Goal: Task Accomplishment & Management: Complete application form

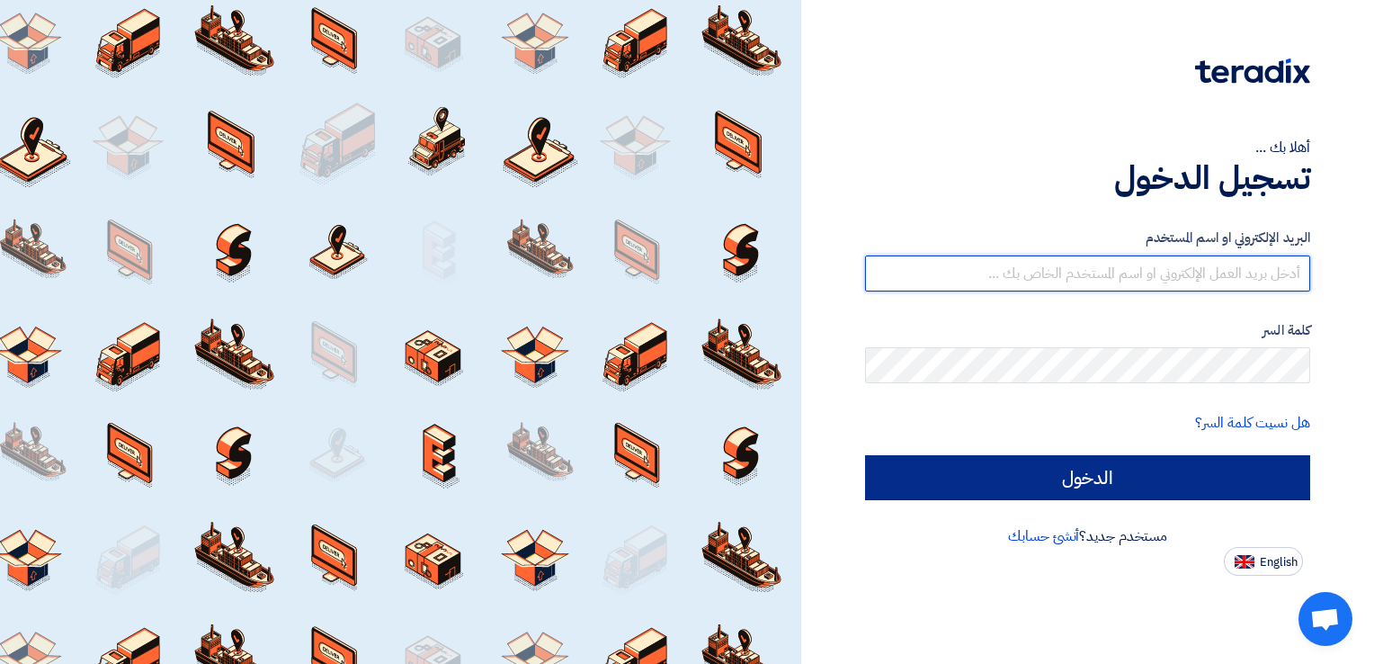
type input "[EMAIL_ADDRESS][DOMAIN_NAME]"
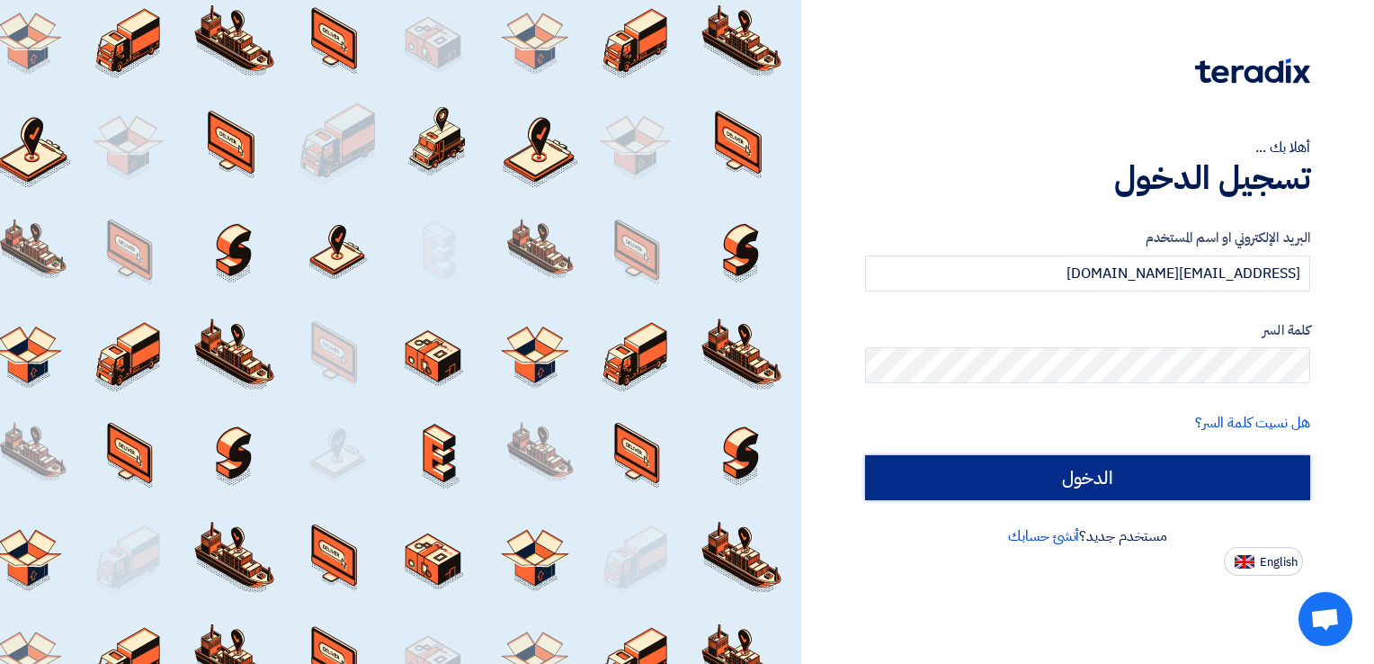
click at [1069, 484] on input "الدخول" at bounding box center [1087, 477] width 445 height 45
type input "Sign in"
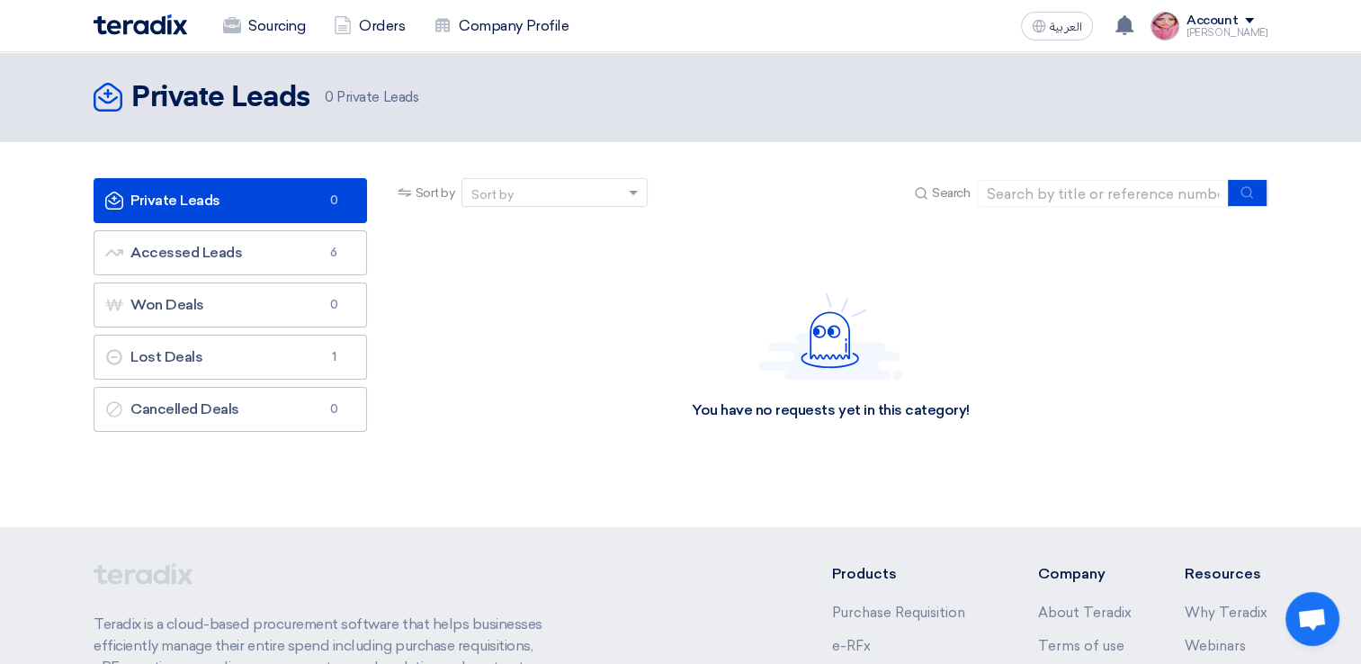
click at [1032, 13] on app-language-toggle "العربية ع" at bounding box center [1057, 26] width 86 height 29
click at [1065, 38] on button "العربية ع" at bounding box center [1057, 26] width 72 height 29
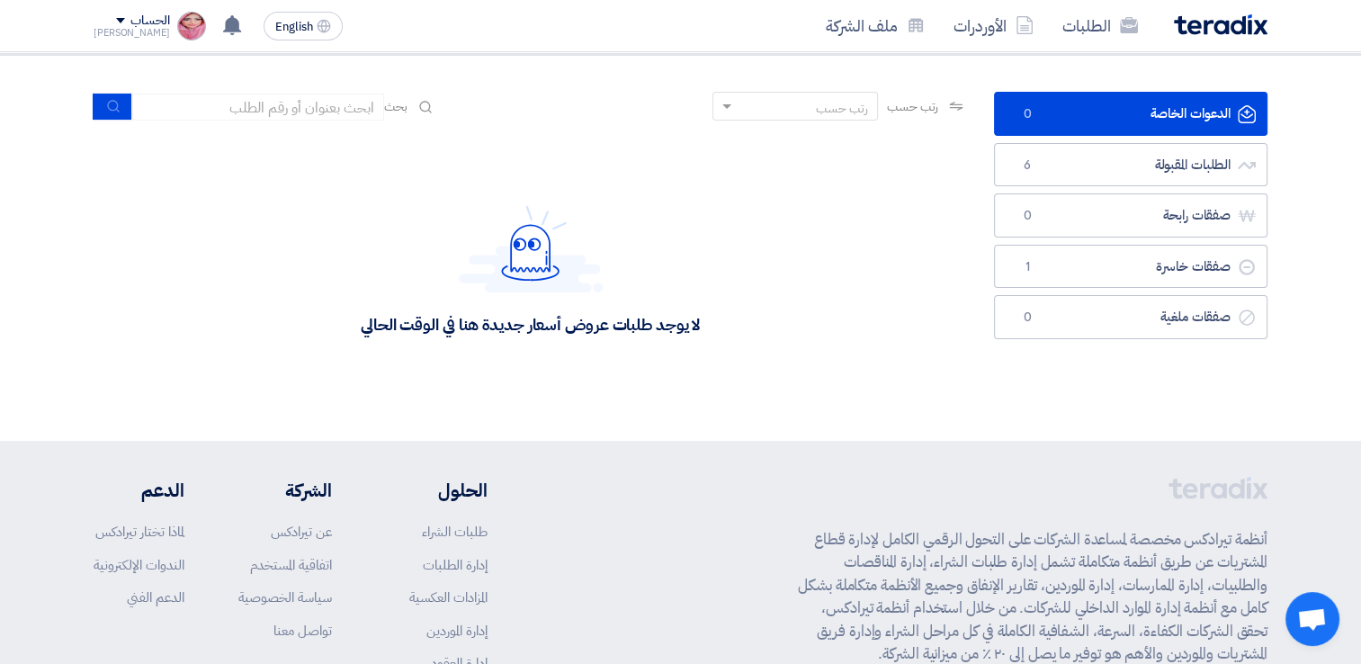
scroll to position [90, 0]
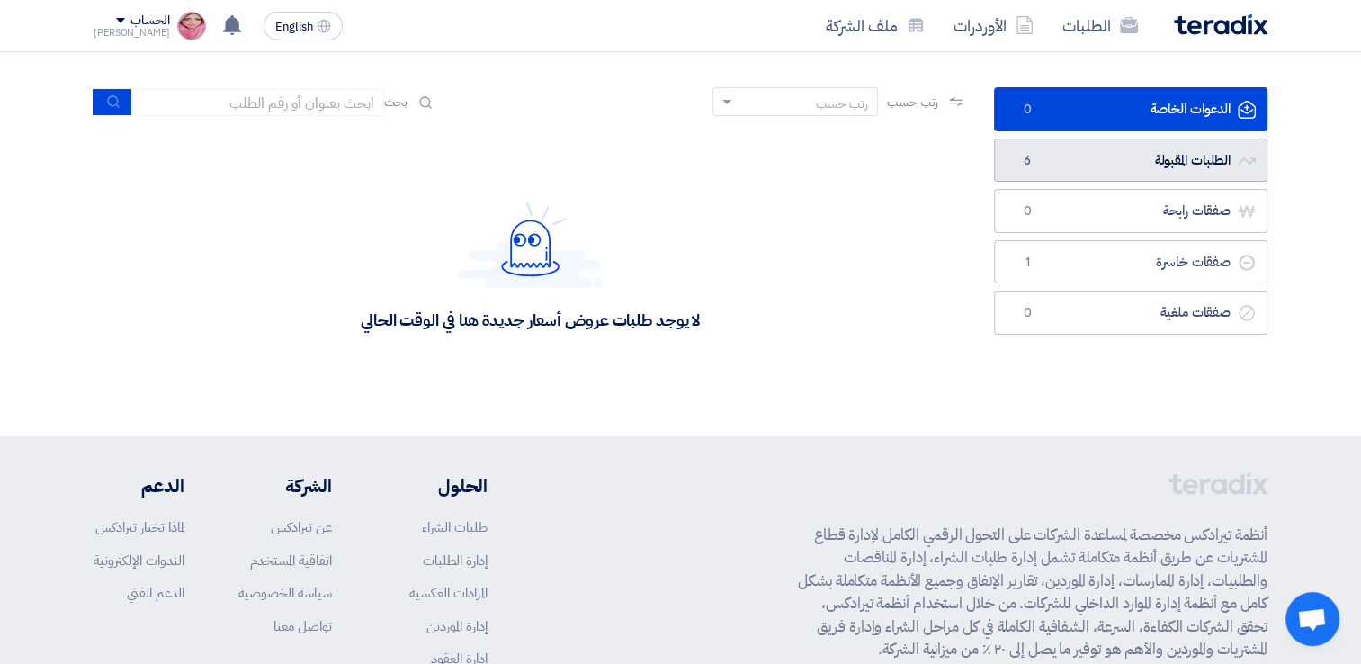
click at [1058, 166] on link "الطلبات المقبولة الطلبات المقبولة 6" at bounding box center [1130, 161] width 273 height 44
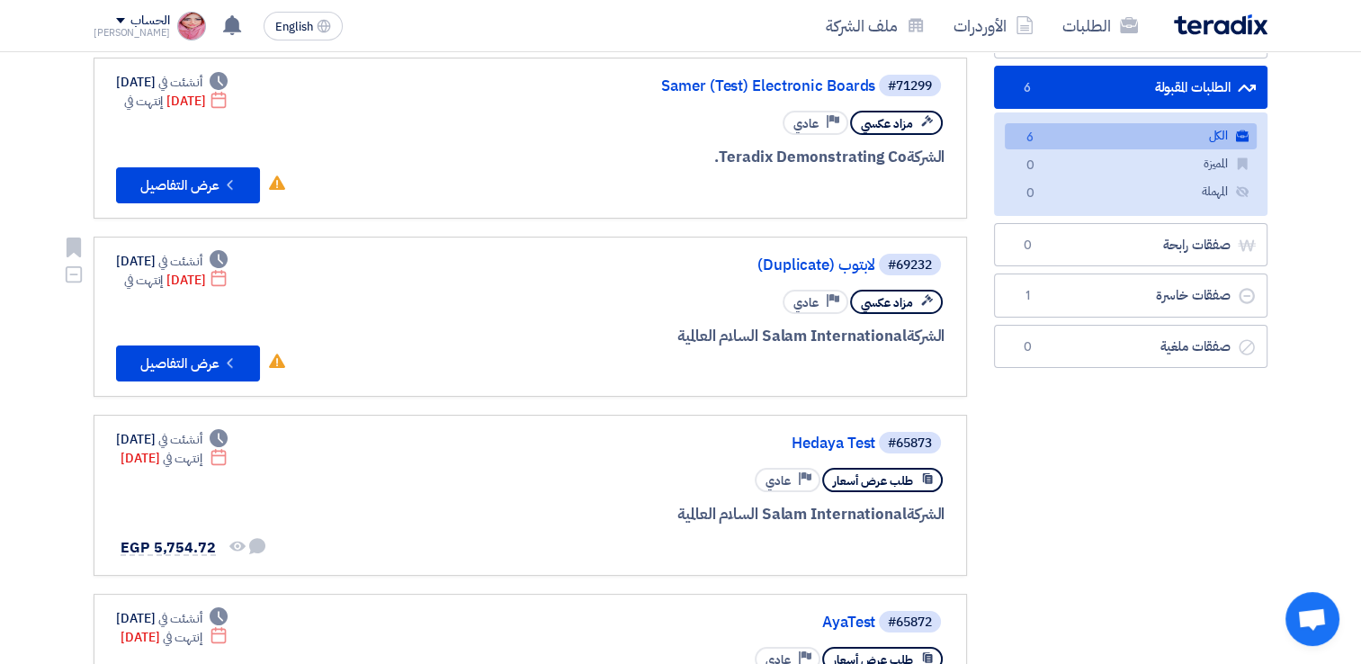
scroll to position [180, 0]
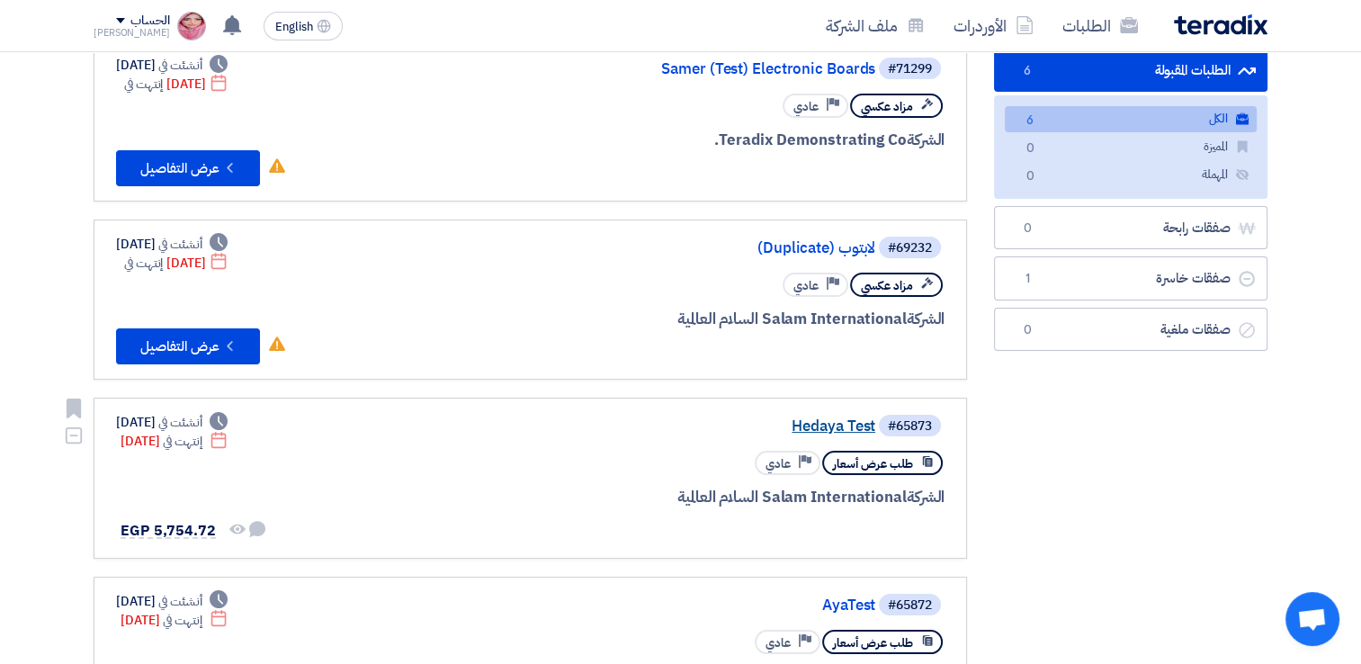
click at [806, 423] on link "Hedaya Test" at bounding box center [695, 426] width 360 height 16
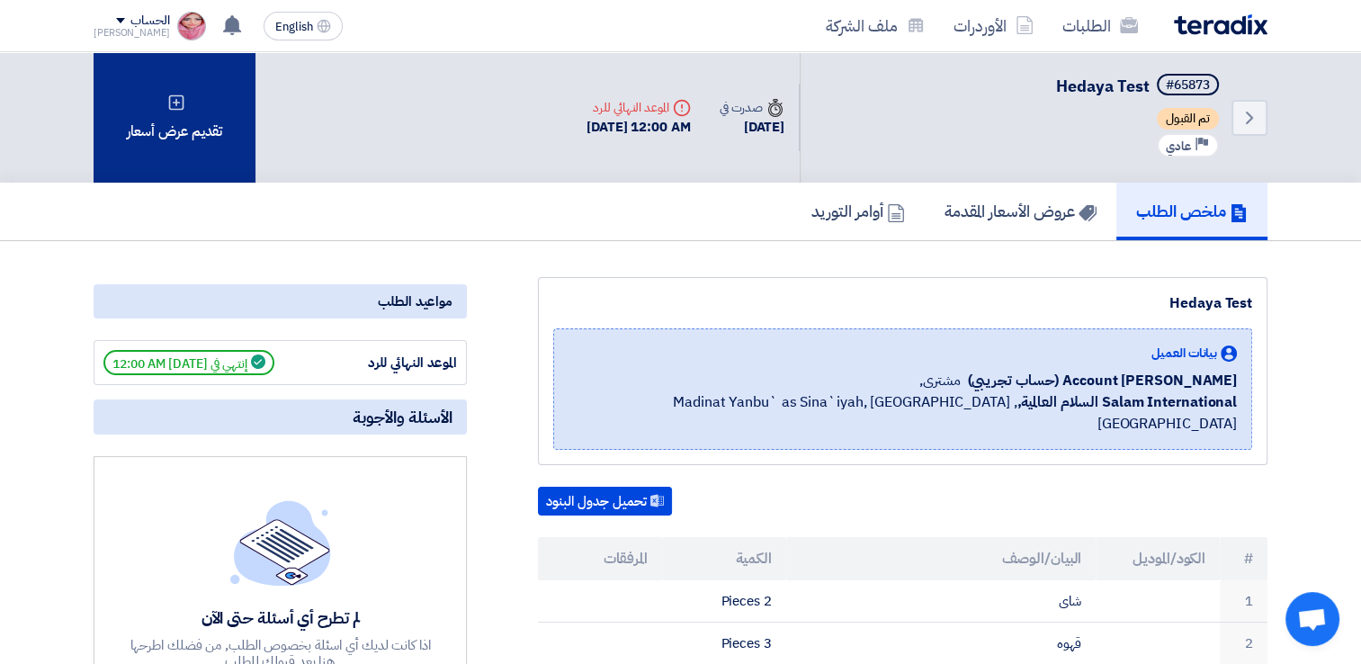
click at [186, 143] on div "تقديم عرض أسعار" at bounding box center [175, 117] width 162 height 130
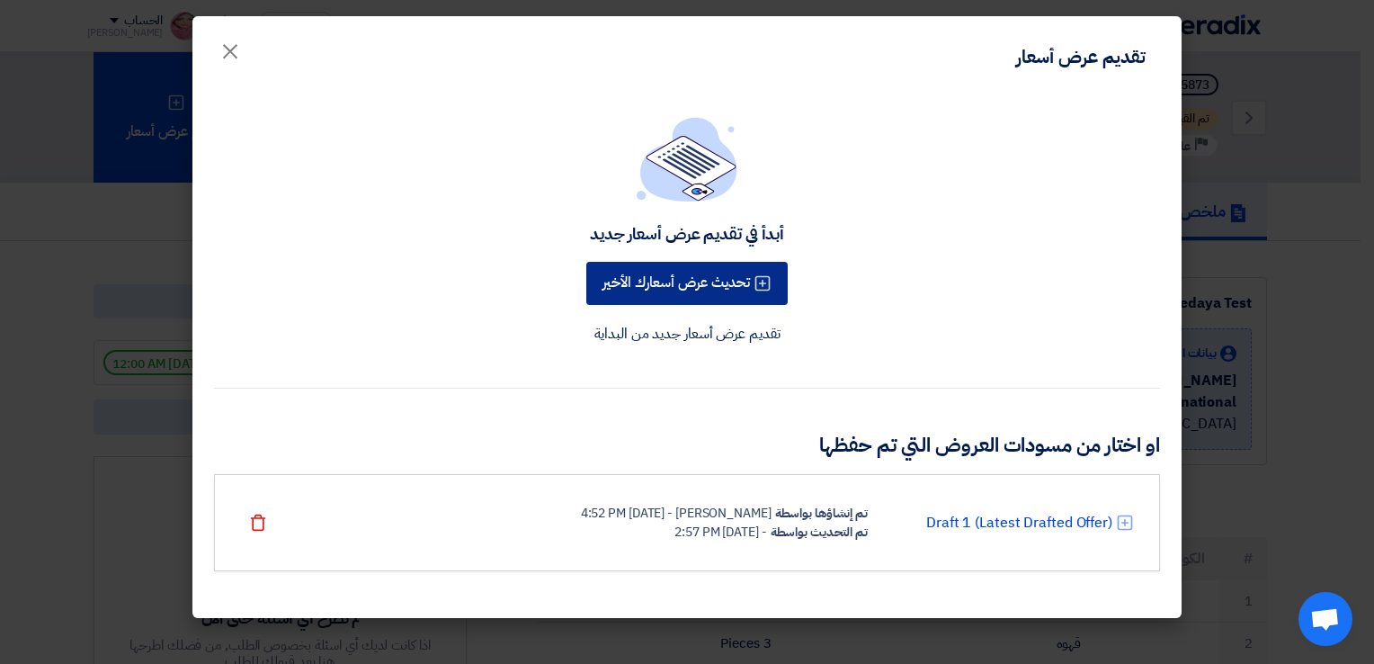
click at [771, 278] on use at bounding box center [763, 283] width 15 height 15
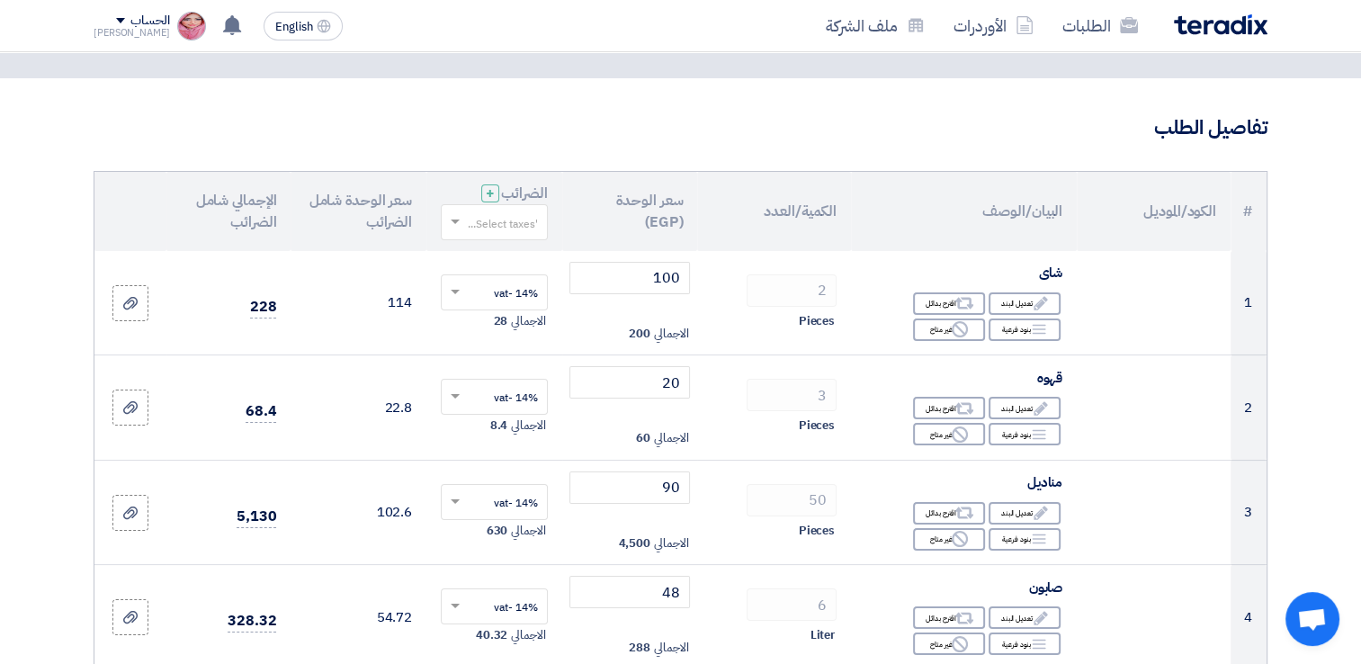
scroll to position [90, 0]
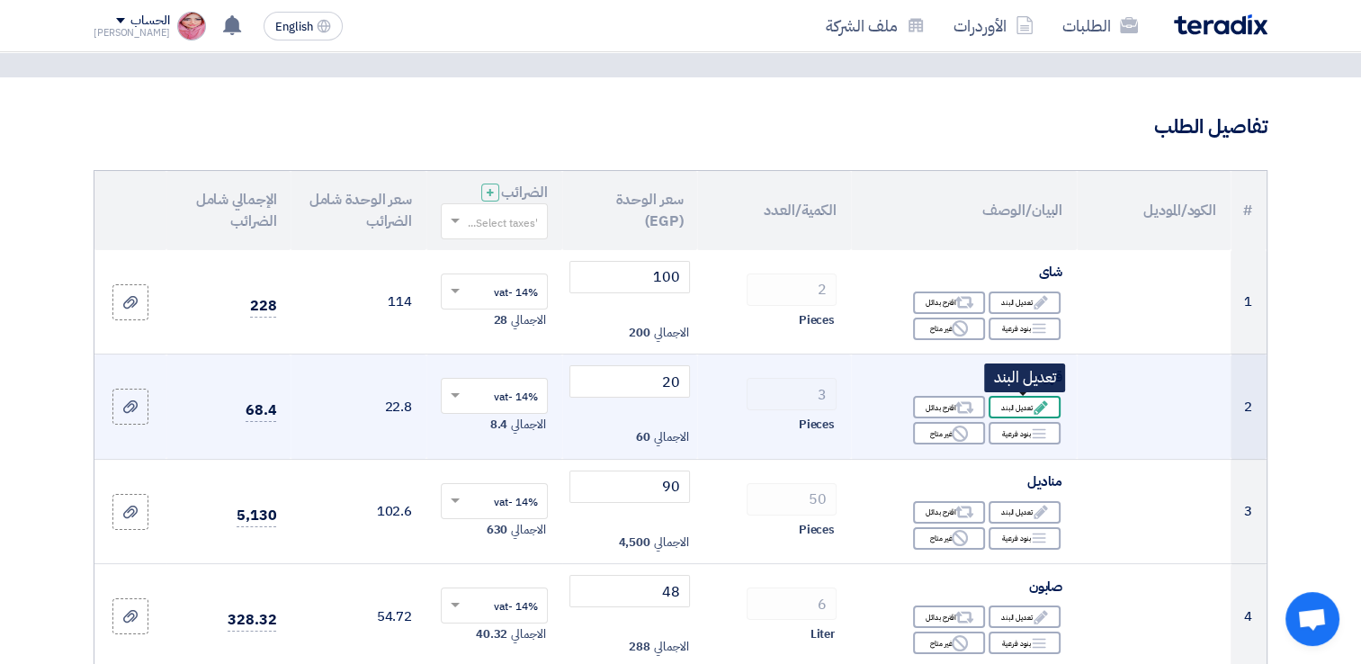
click at [1017, 410] on div "Edit تعديل البند" at bounding box center [1025, 407] width 72 height 22
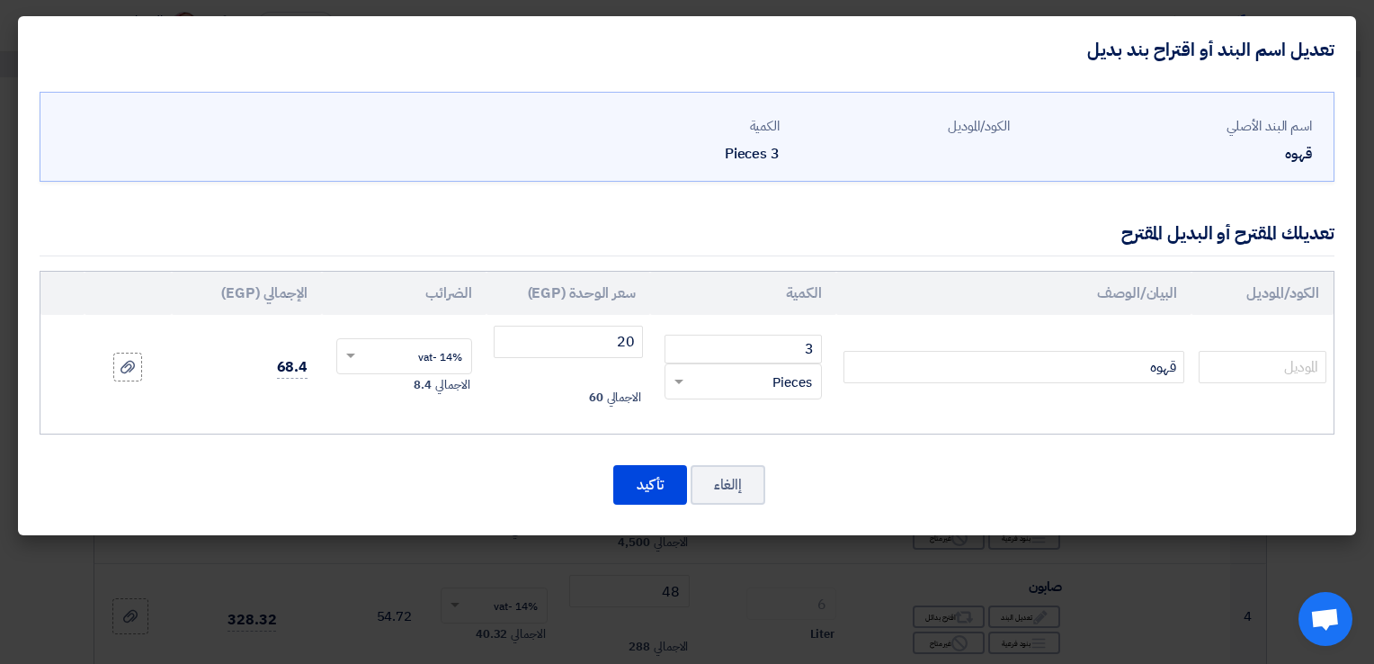
click at [921, 605] on modal-container "تعديل اسم البند أو اقتراح بند بديل اسم البند الأصلي [GEOGRAPHIC_DATA] الكود/الم…" at bounding box center [687, 332] width 1374 height 664
click at [738, 476] on button "إالغاء" at bounding box center [728, 485] width 75 height 40
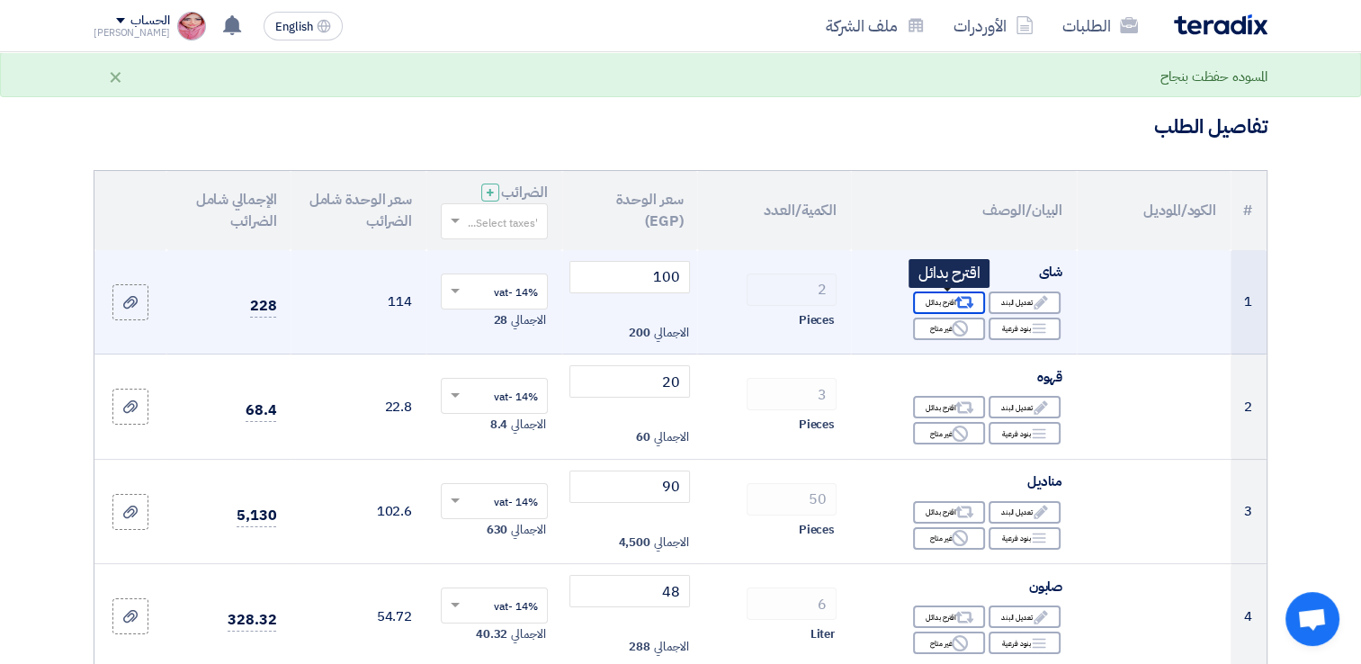
click at [936, 301] on div "Alternative اقترح بدائل" at bounding box center [949, 302] width 72 height 22
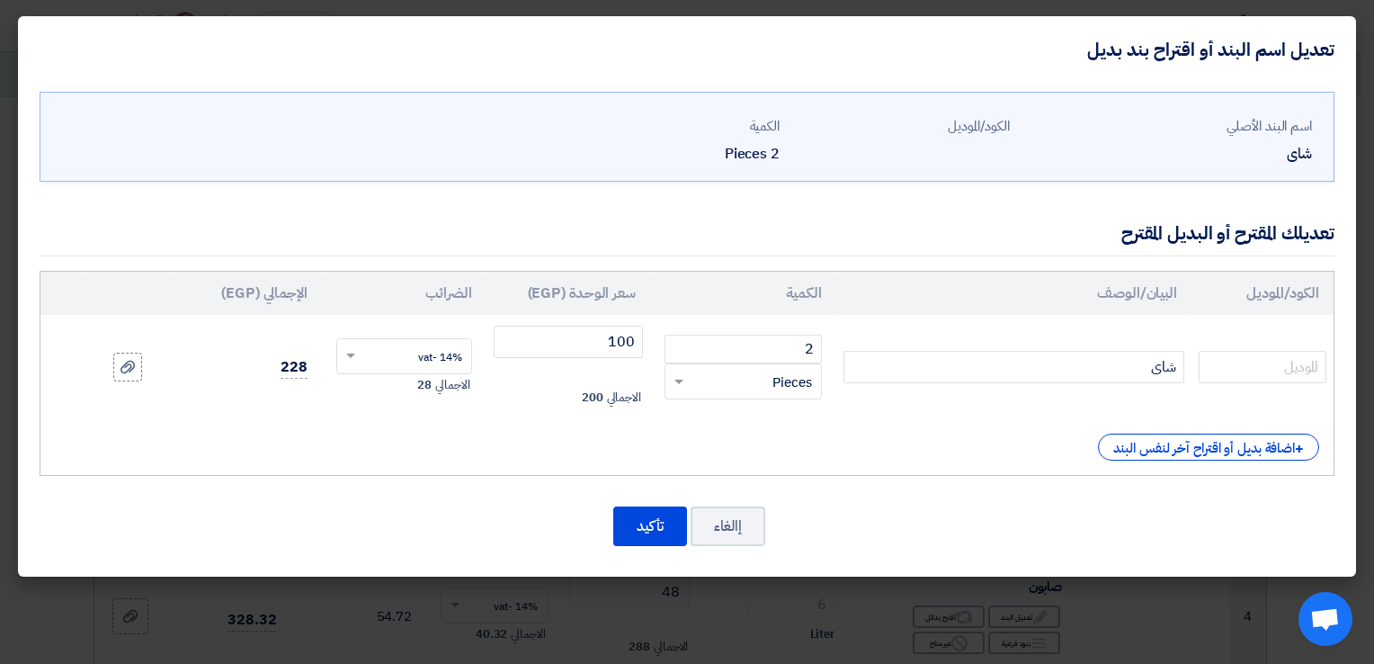
click at [925, 597] on modal-container "تعديل اسم البند أو اقتراح بند بديل اسم البند الأصلي شاى الكود/الموديل 2" at bounding box center [687, 332] width 1374 height 664
click at [879, 615] on modal-container "تعديل اسم البند أو اقتراح بند بديل اسم البند الأصلي شاى الكود/الموديل 2" at bounding box center [687, 332] width 1374 height 664
drag, startPoint x: 879, startPoint y: 615, endPoint x: 738, endPoint y: 524, distance: 167.9
click at [735, 520] on button "إالغاء" at bounding box center [728, 526] width 75 height 40
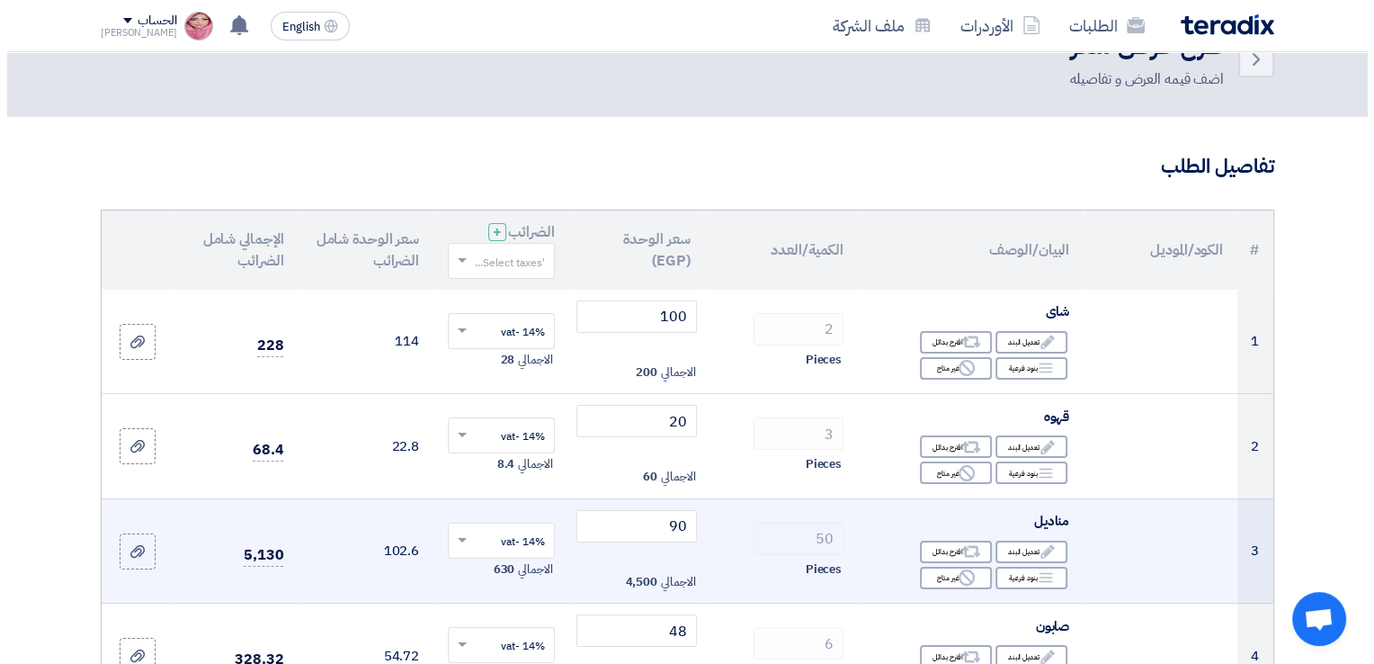
scroll to position [0, 0]
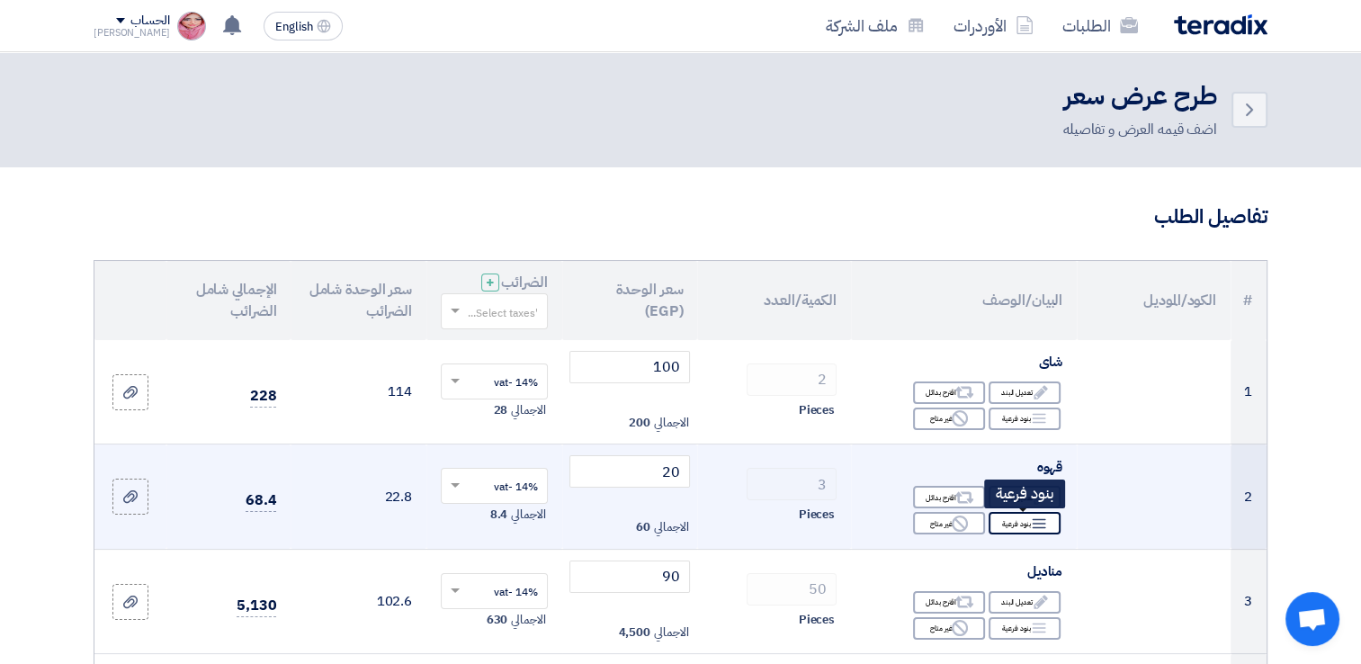
click at [1021, 520] on div "Breakdown بنود فرعية" at bounding box center [1025, 523] width 72 height 22
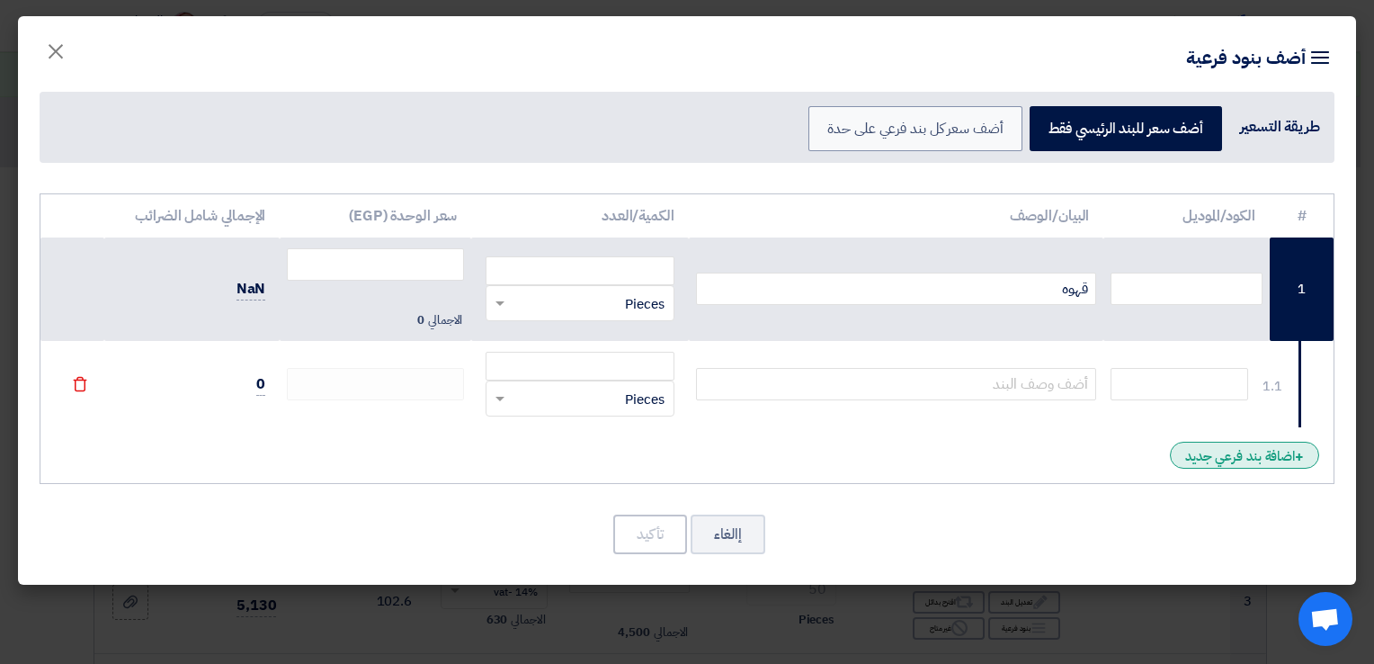
click at [1250, 452] on div "+ اضافة بند فرعي جديد" at bounding box center [1244, 455] width 149 height 27
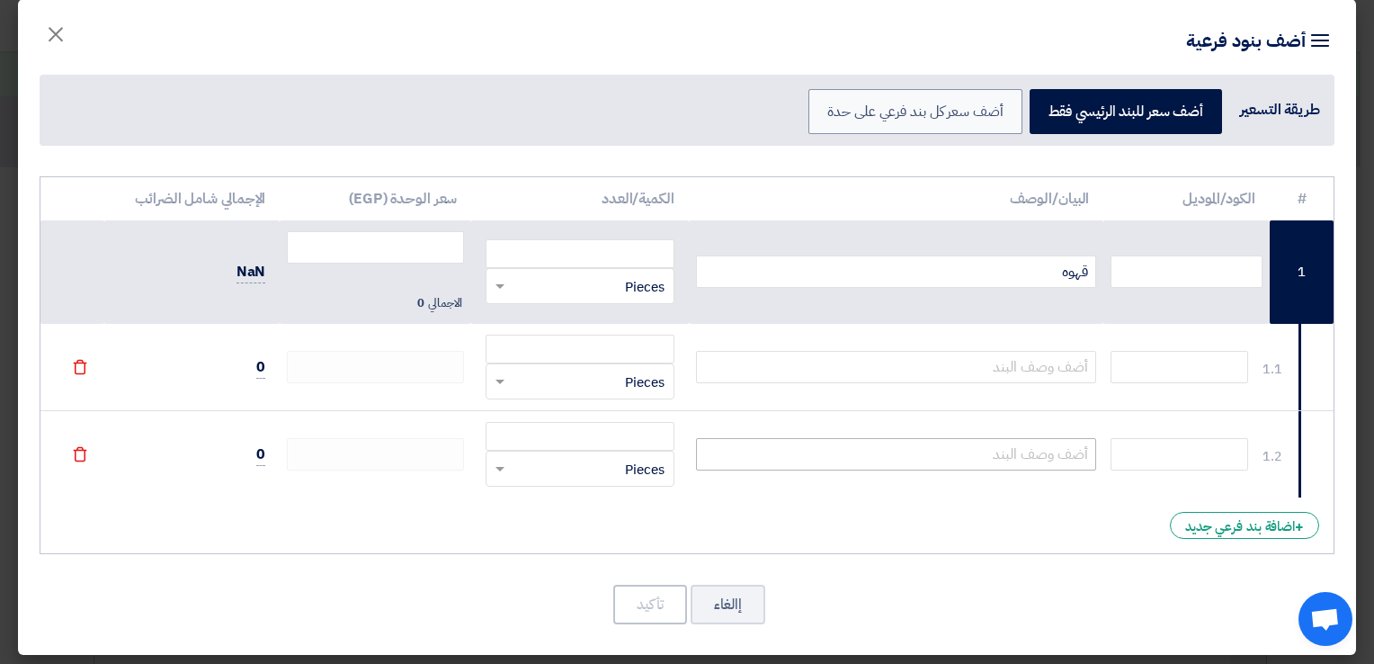
scroll to position [22, 0]
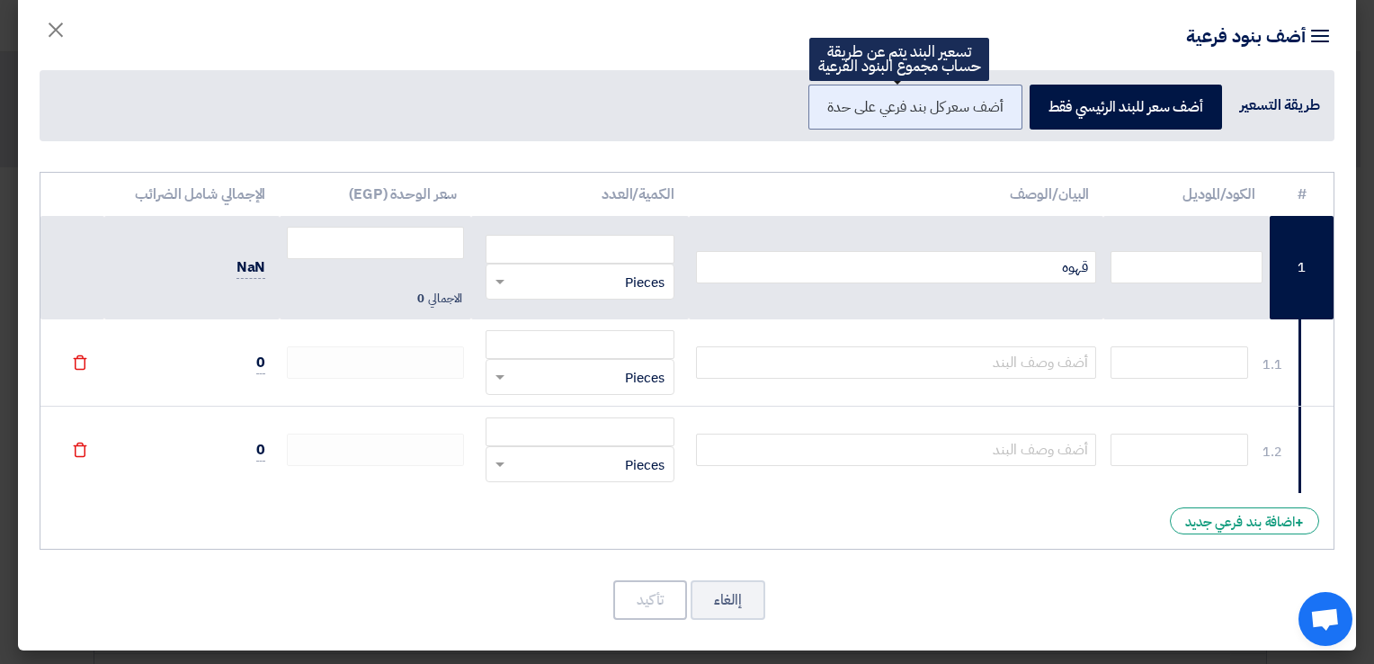
click at [937, 108] on label "أضف سعر كل بند فرعي على حدة" at bounding box center [915, 107] width 213 height 45
click at [992, 108] on input "أضف سعر كل بند فرعي على حدة" at bounding box center [998, 106] width 12 height 12
radio input "true"
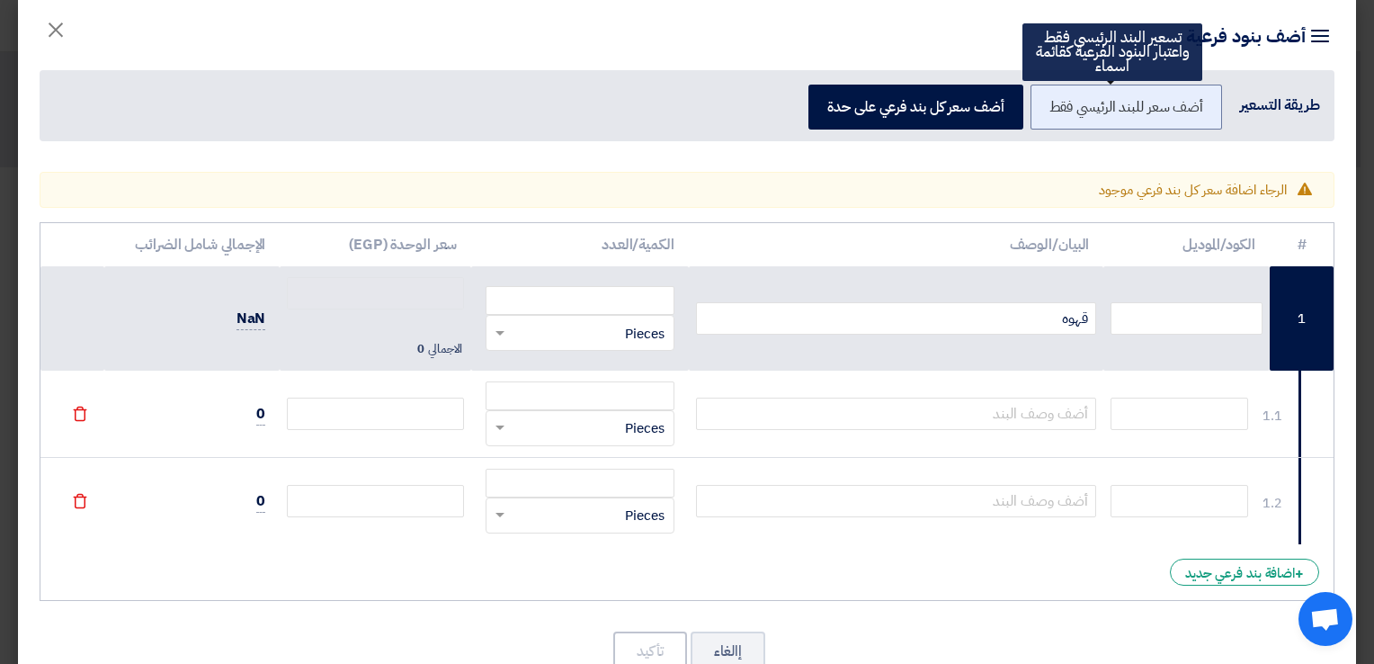
click at [1099, 111] on label "أضف سعر للبند الرئيسي فقط" at bounding box center [1127, 107] width 192 height 45
click at [1192, 111] on input "أضف سعر للبند الرئيسي فقط" at bounding box center [1198, 106] width 12 height 12
radio input "true"
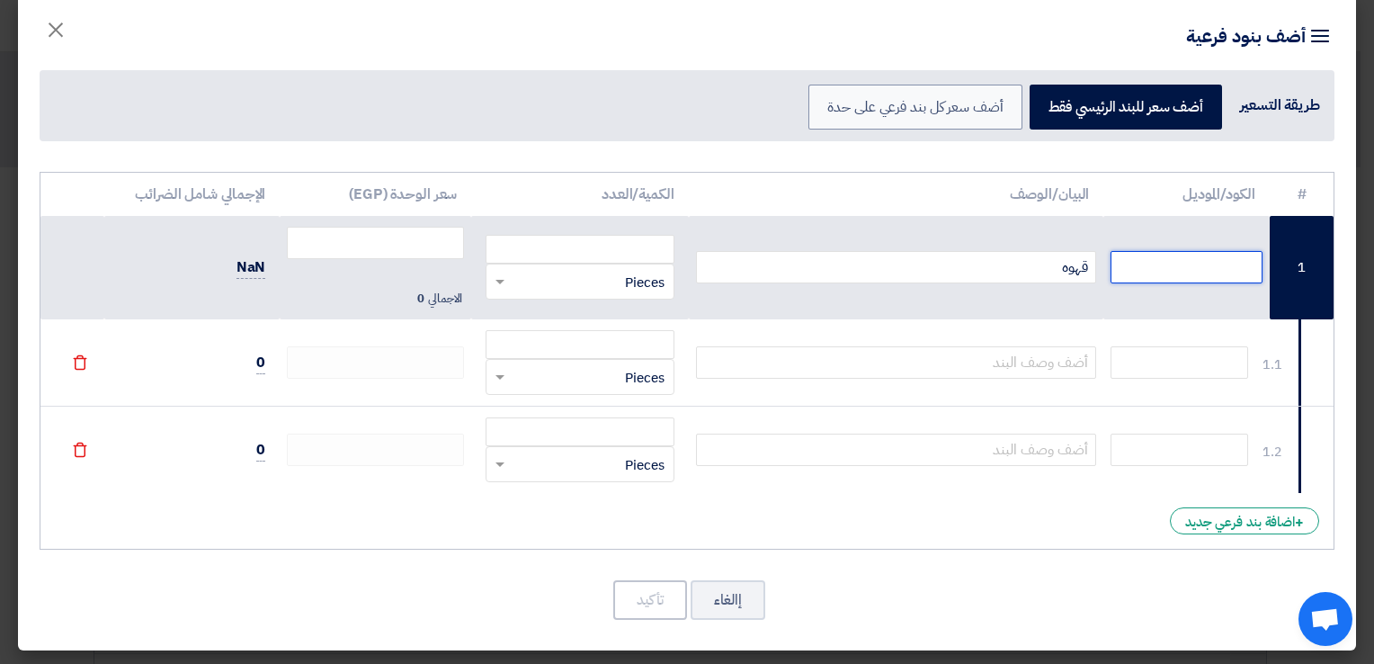
click at [1167, 272] on input "text" at bounding box center [1187, 267] width 152 height 32
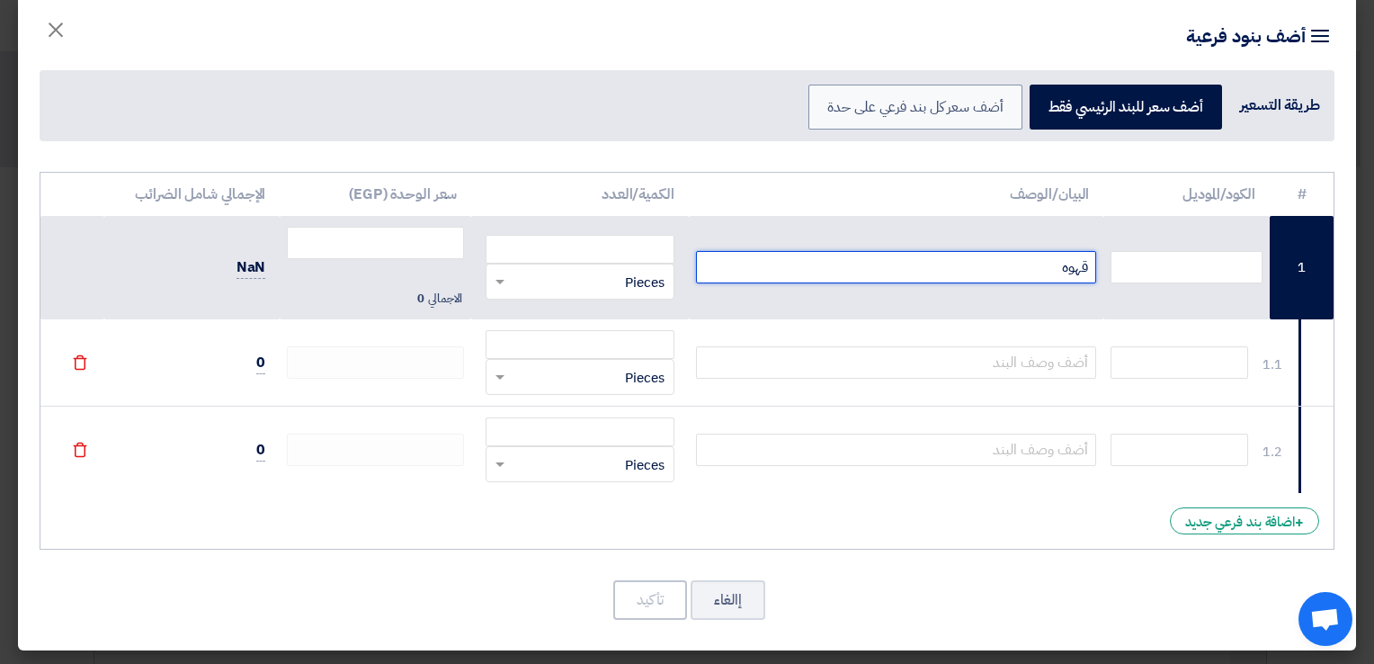
click at [1000, 271] on input "قهوه" at bounding box center [896, 267] width 401 height 32
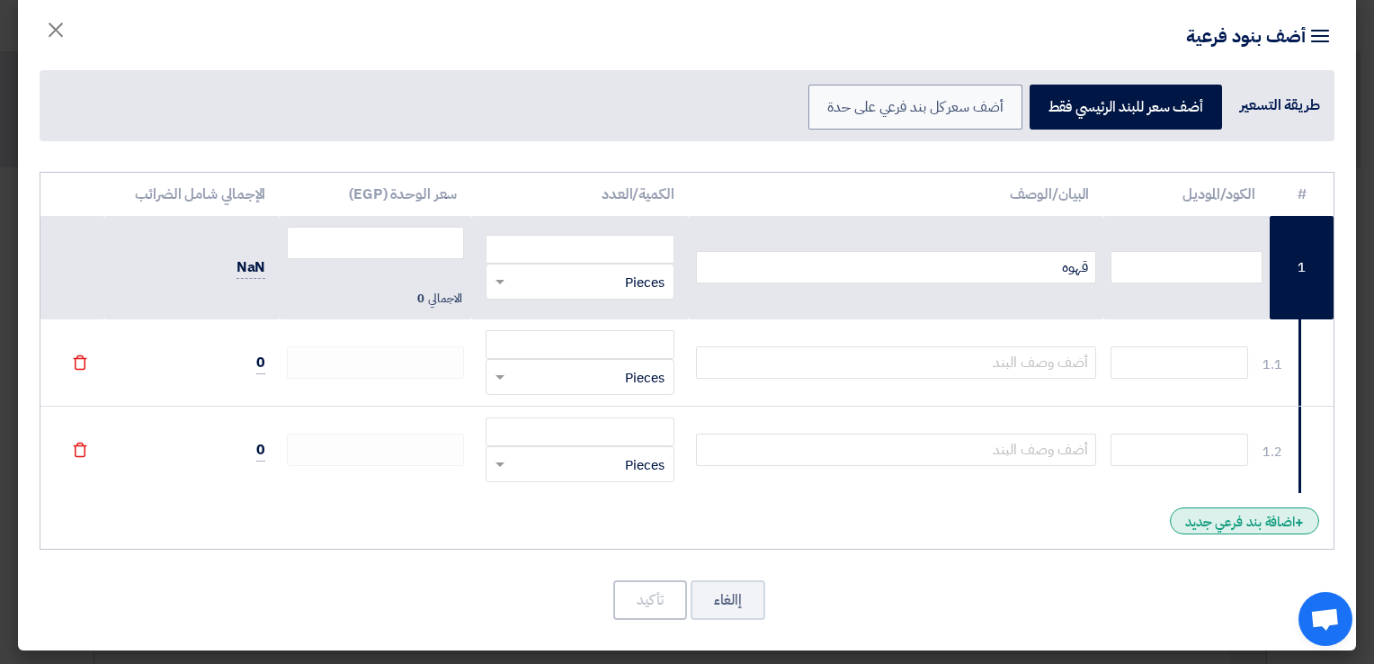
click at [1183, 520] on div "+ اضافة بند فرعي جديد" at bounding box center [1244, 520] width 149 height 27
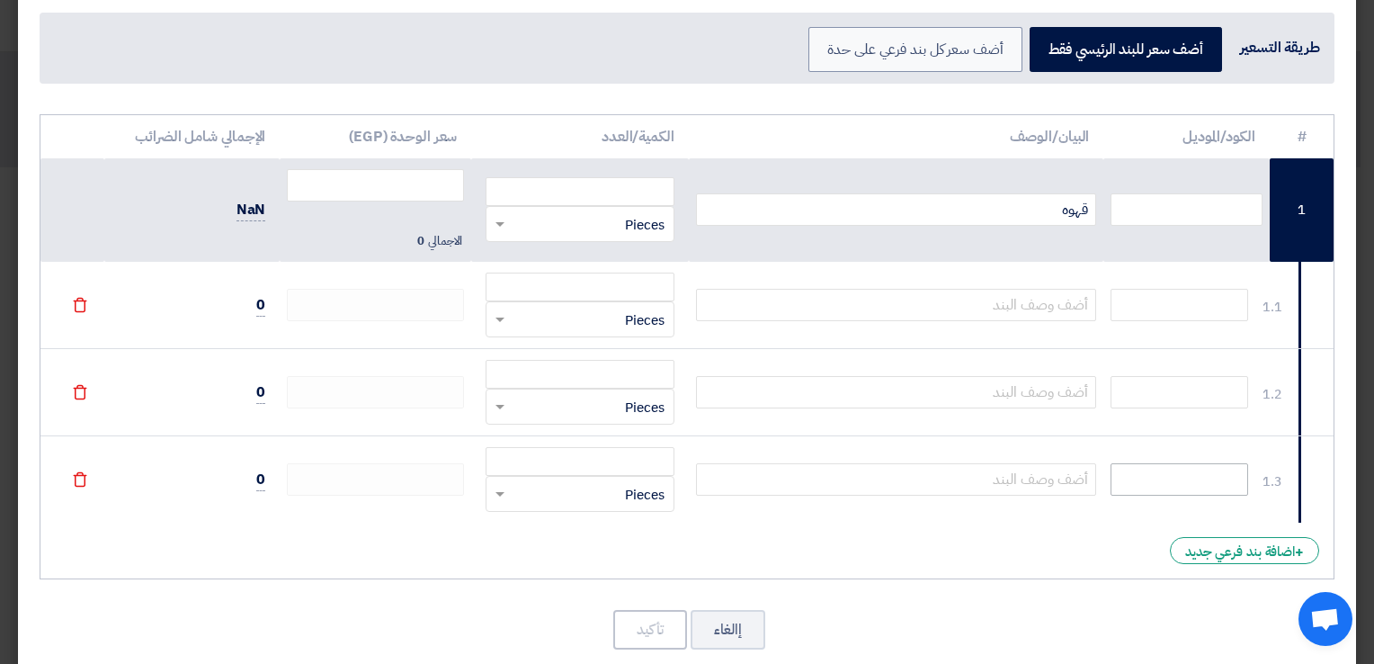
scroll to position [109, 0]
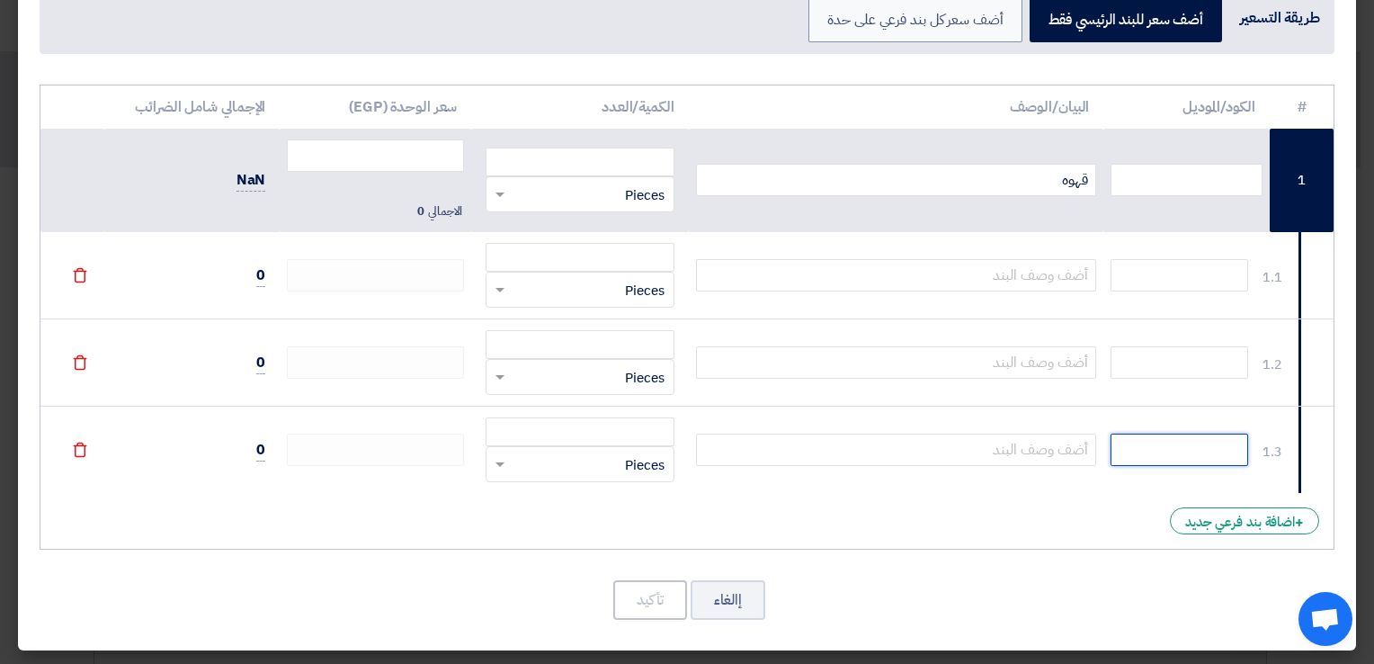
click at [1146, 436] on input "text" at bounding box center [1180, 450] width 138 height 32
click at [1145, 361] on input "text" at bounding box center [1180, 362] width 138 height 32
click at [1161, 272] on input "text" at bounding box center [1180, 275] width 138 height 32
click at [743, 608] on button "إالغاء" at bounding box center [728, 600] width 75 height 40
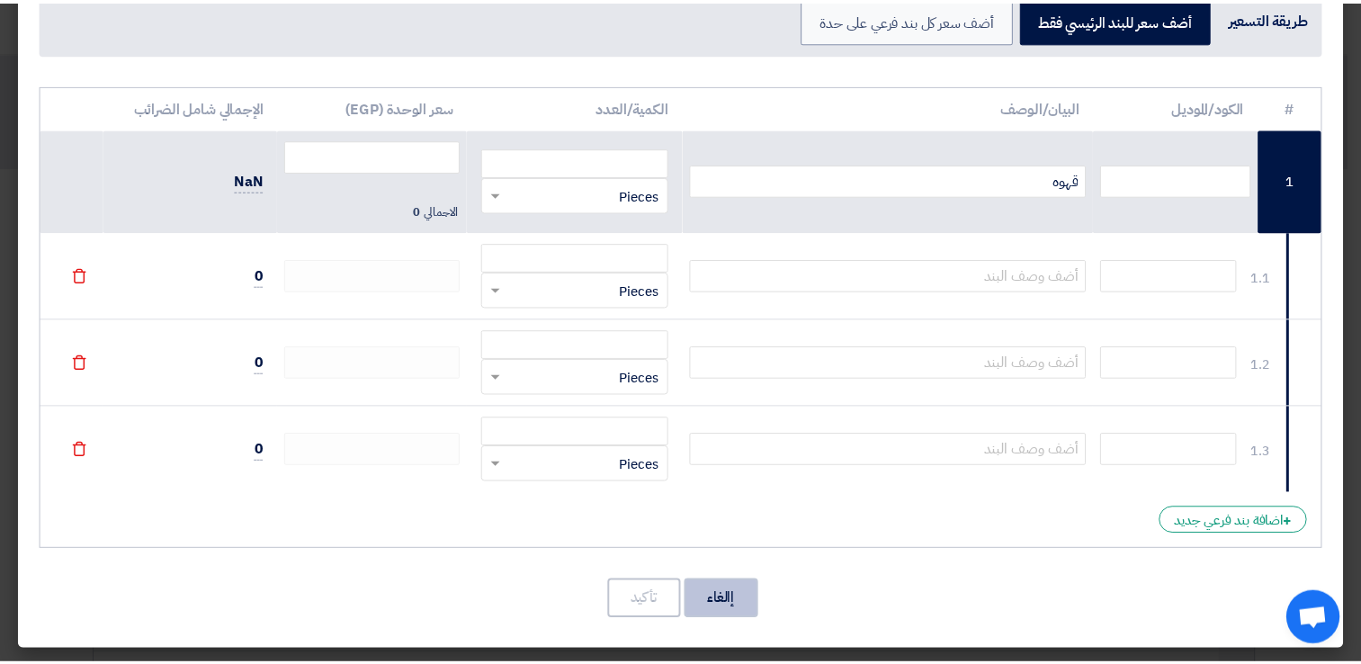
scroll to position [0, 0]
